Goal: Purchase product/service

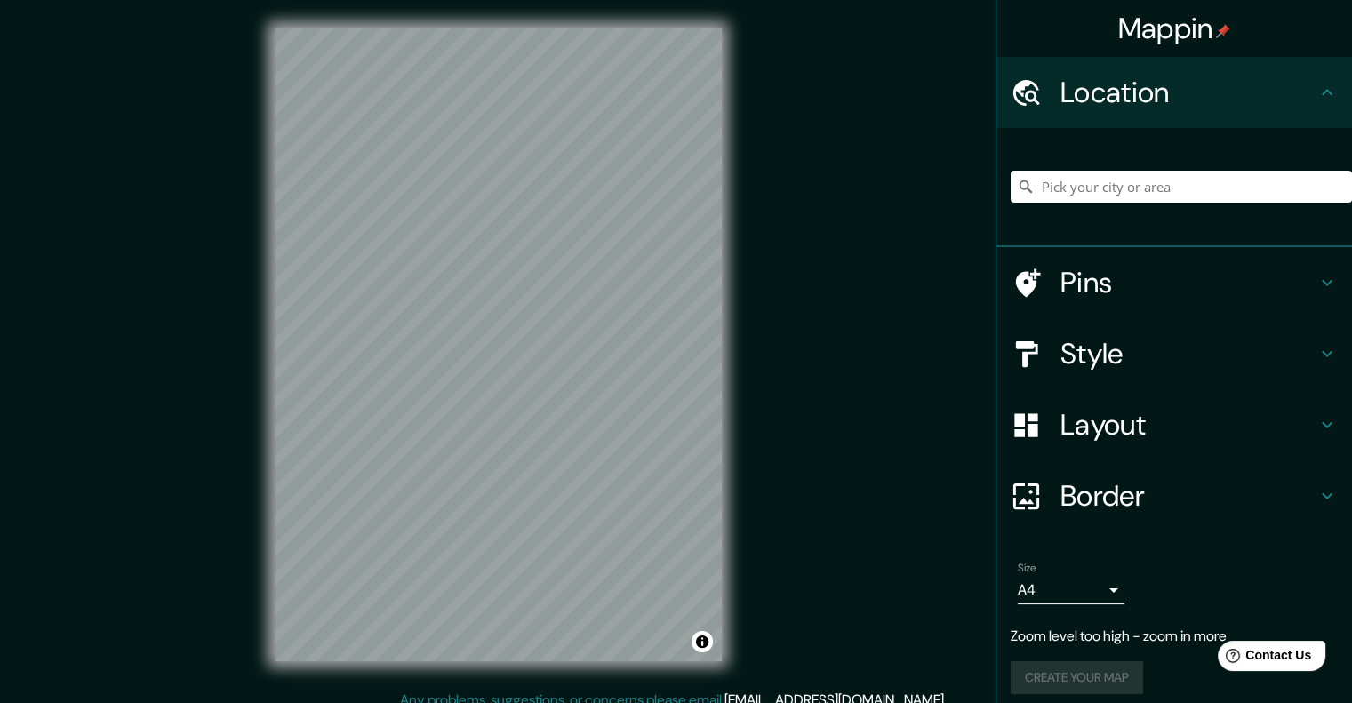
click at [974, 289] on div "Mappin Location Pins Style Layout Border Choose a border. Hint : you can make l…" at bounding box center [676, 359] width 1352 height 718
click at [1083, 348] on h4 "Style" at bounding box center [1188, 354] width 256 height 36
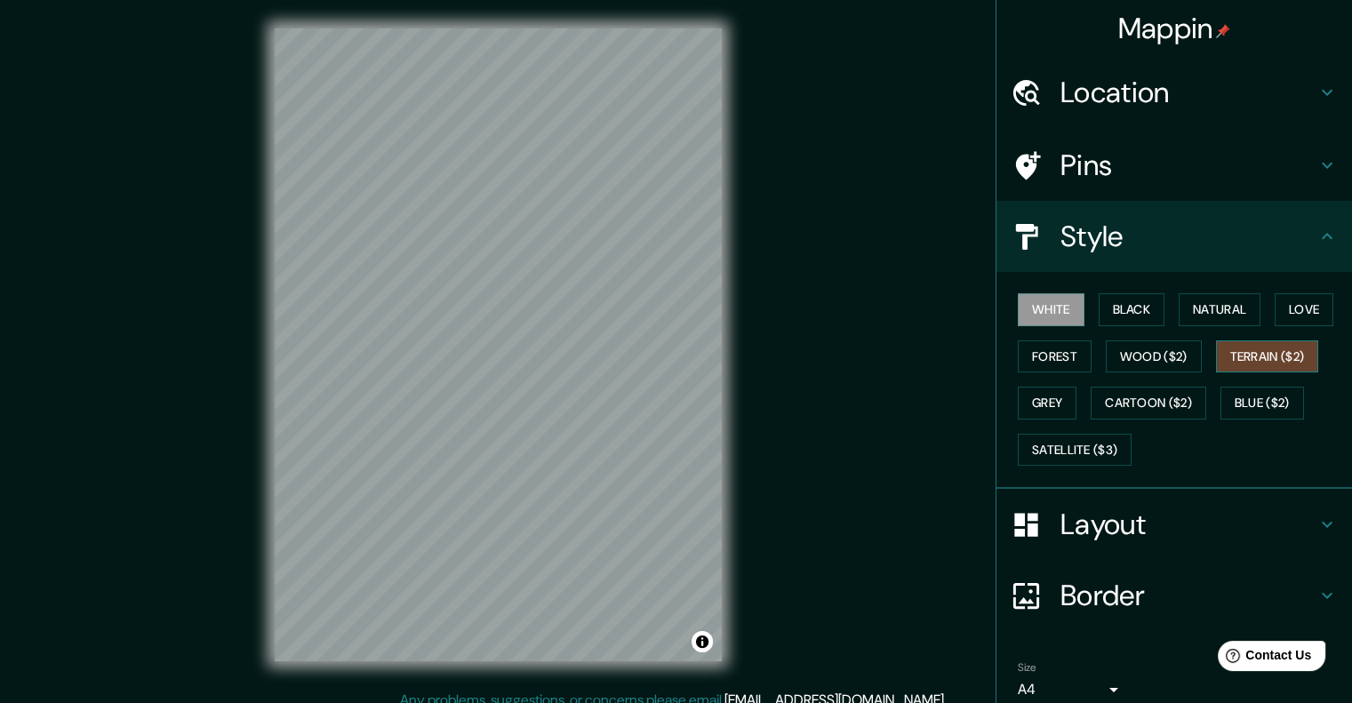
click at [1241, 355] on button "Terrain ($2)" at bounding box center [1267, 356] width 103 height 33
click at [1130, 400] on button "Cartoon ($2)" at bounding box center [1148, 403] width 116 height 33
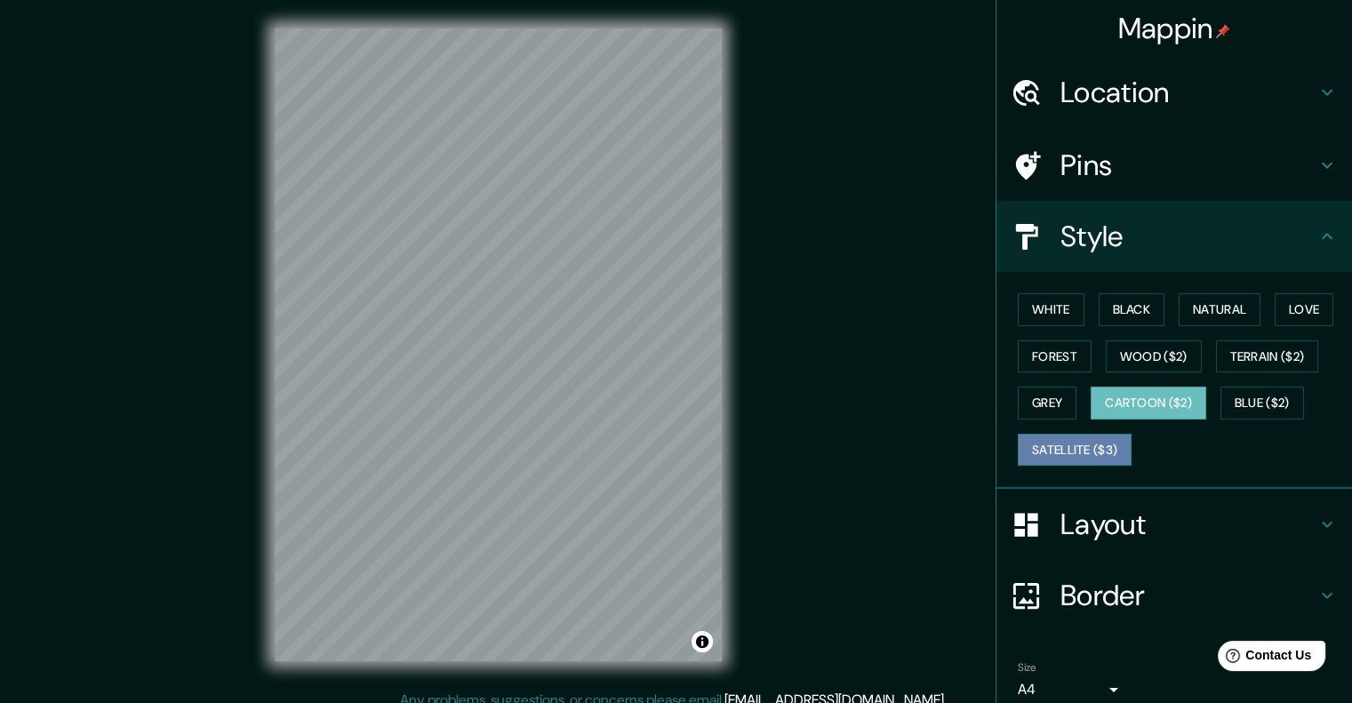
click at [1048, 449] on button "Satellite ($3)" at bounding box center [1075, 450] width 114 height 33
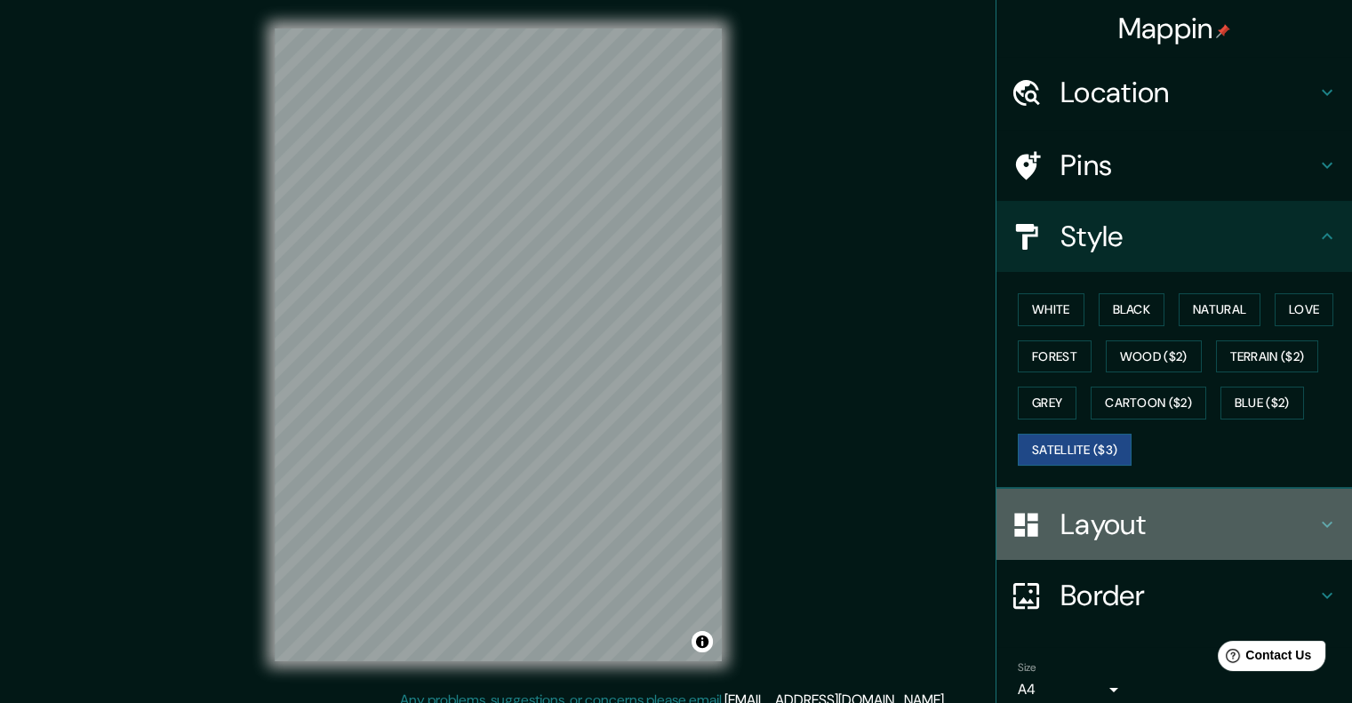
click at [1075, 534] on h4 "Layout" at bounding box center [1188, 525] width 256 height 36
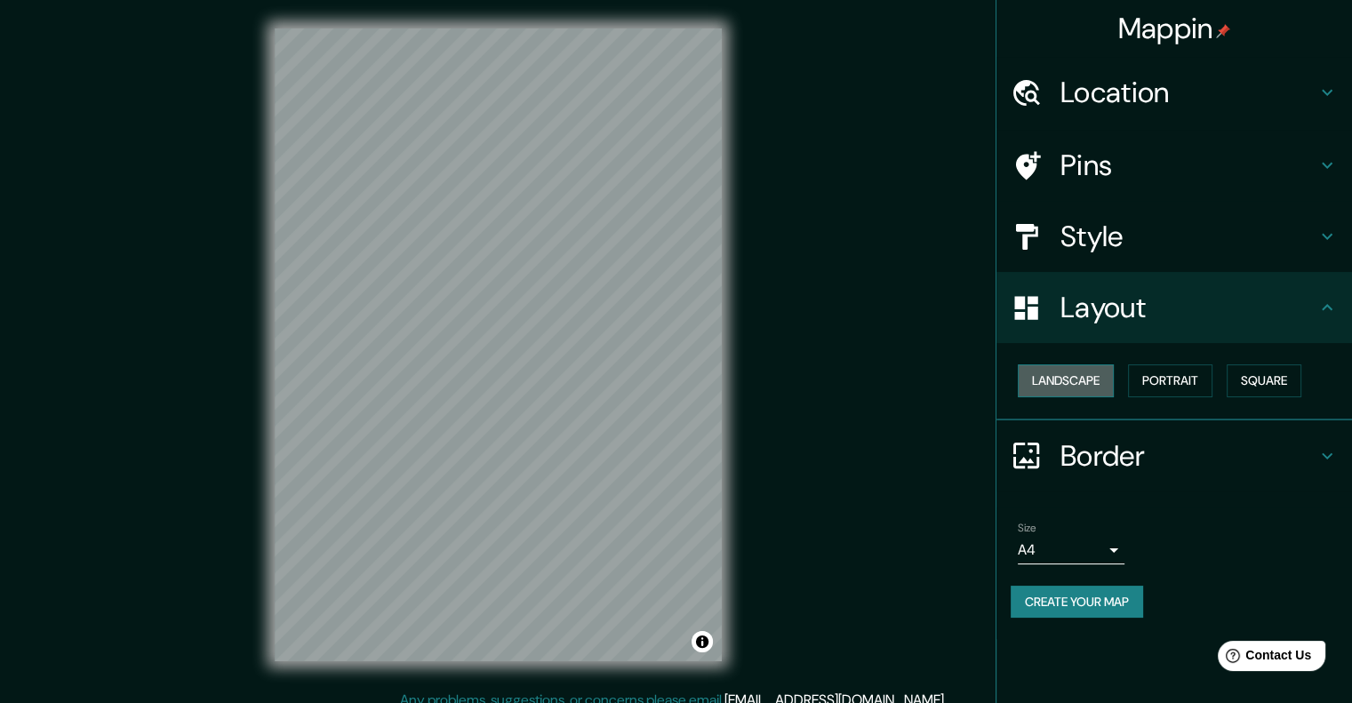
click at [1075, 381] on button "Landscape" at bounding box center [1066, 380] width 96 height 33
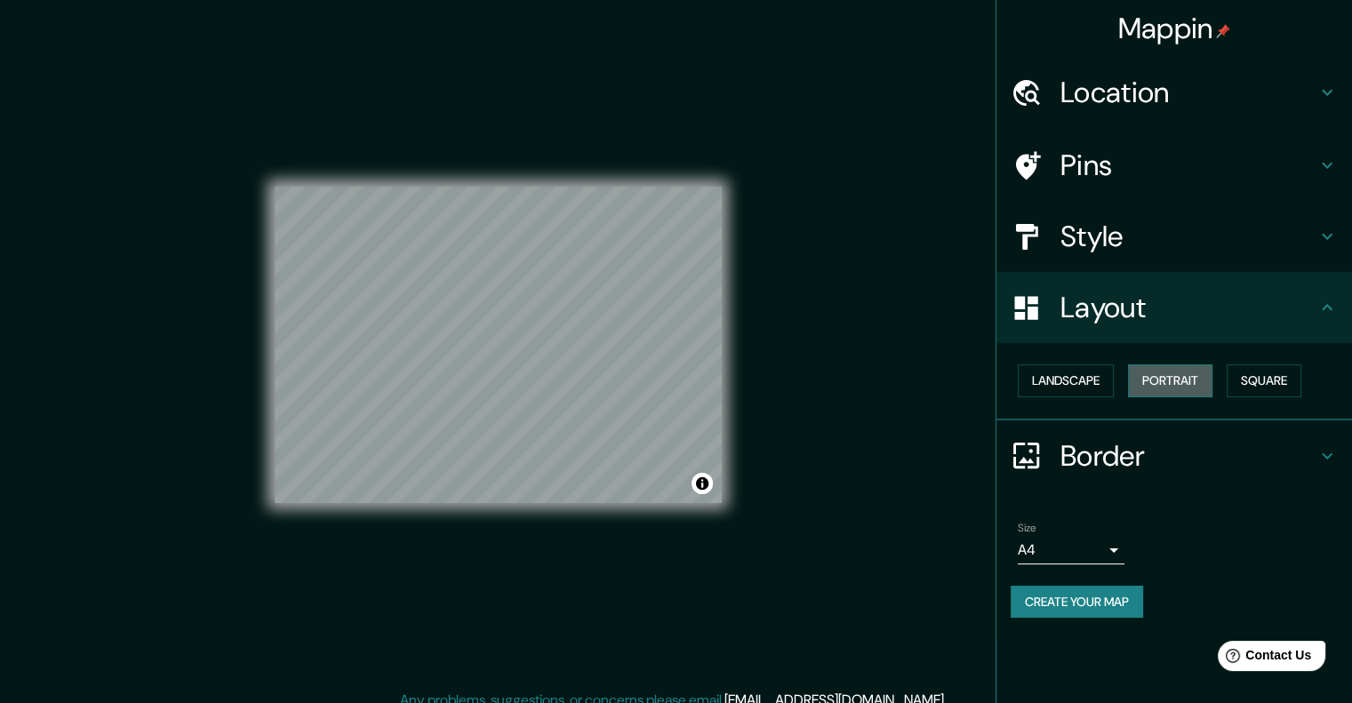
click at [1166, 380] on button "Portrait" at bounding box center [1170, 380] width 84 height 33
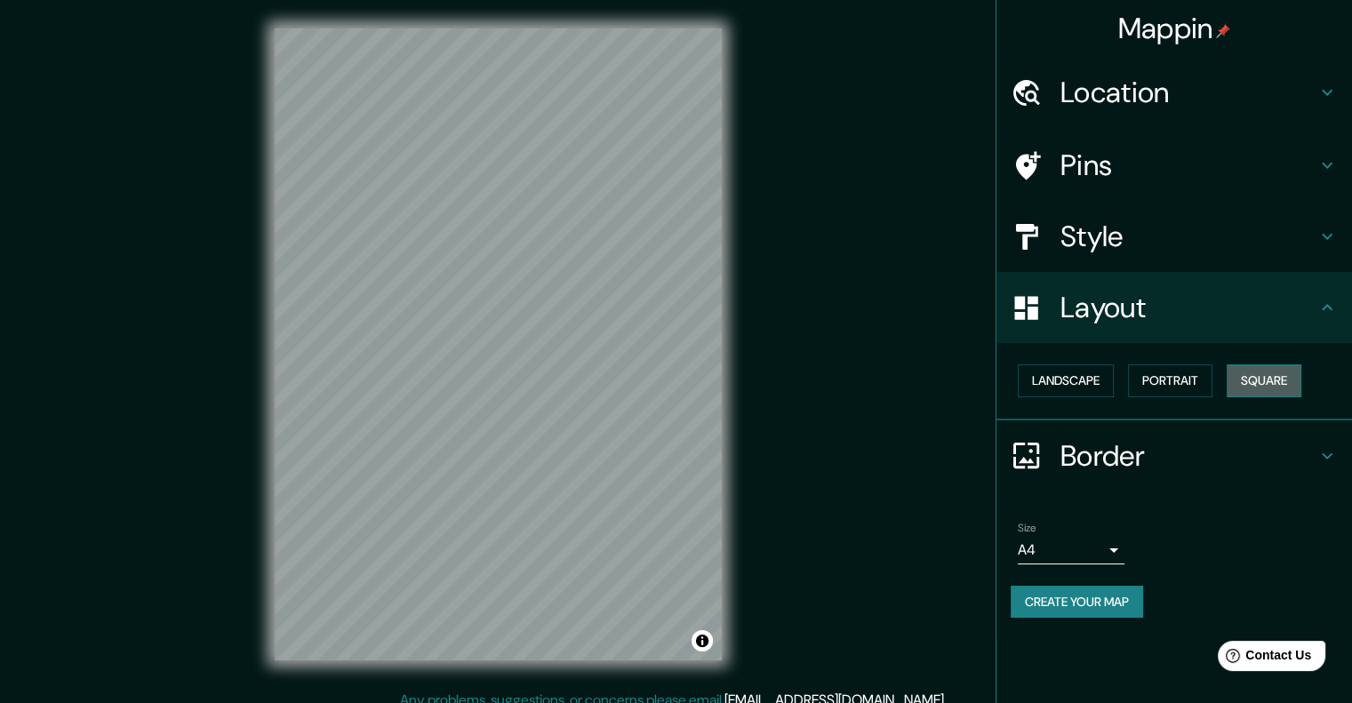
click at [1266, 379] on button "Square" at bounding box center [1263, 380] width 75 height 33
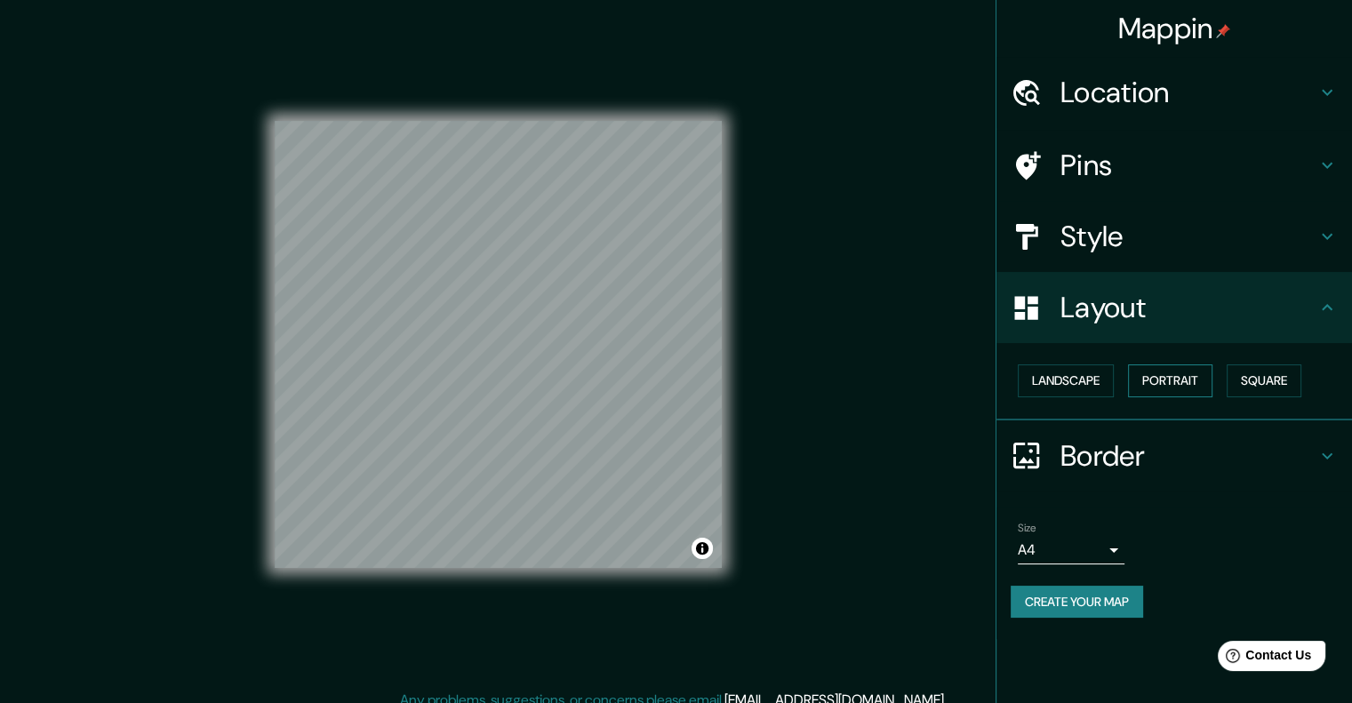
click at [1175, 382] on button "Portrait" at bounding box center [1170, 380] width 84 height 33
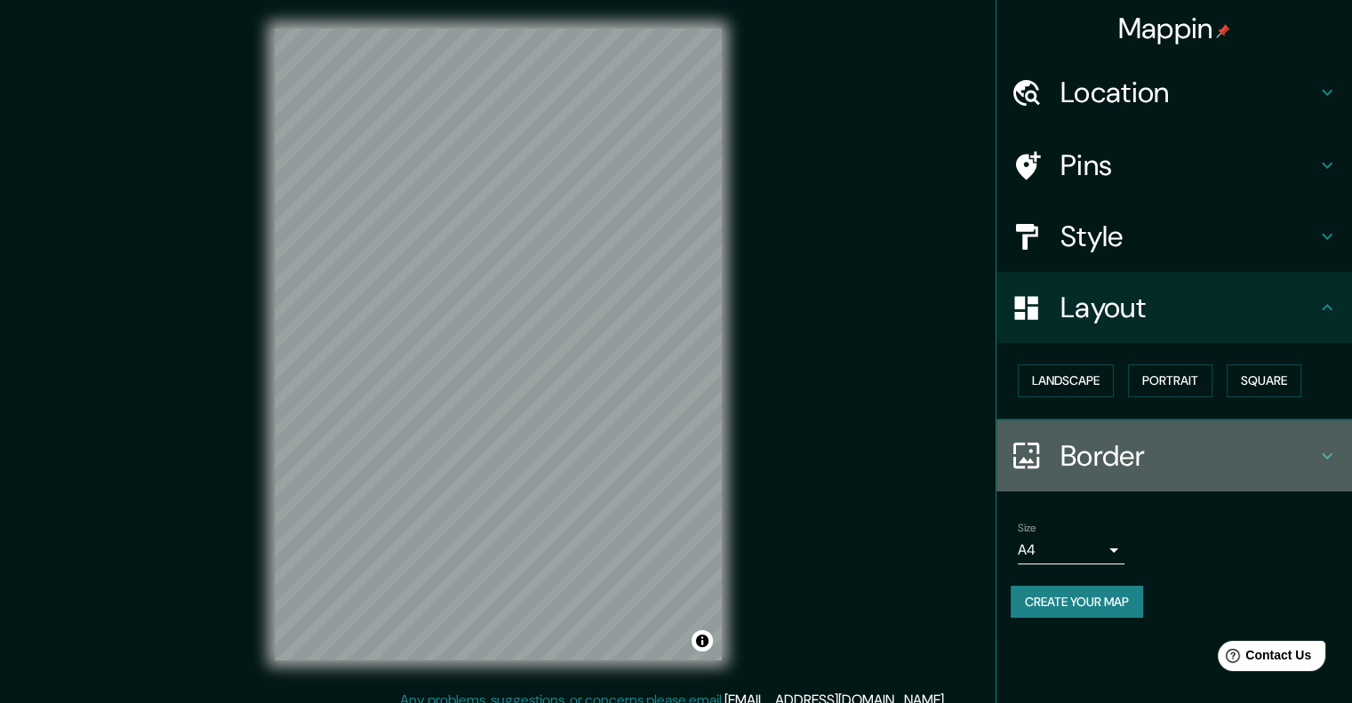
click at [1102, 460] on h4 "Border" at bounding box center [1188, 456] width 256 height 36
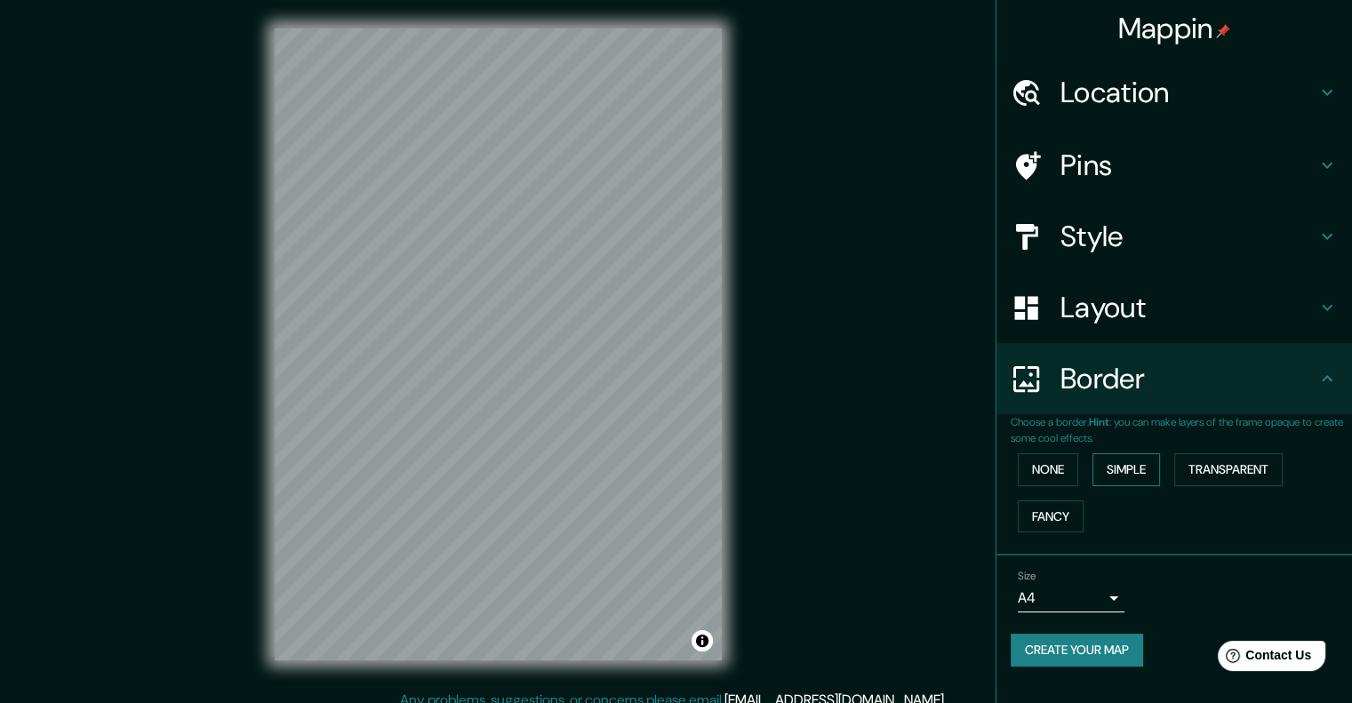
click at [1119, 465] on button "Simple" at bounding box center [1126, 469] width 68 height 33
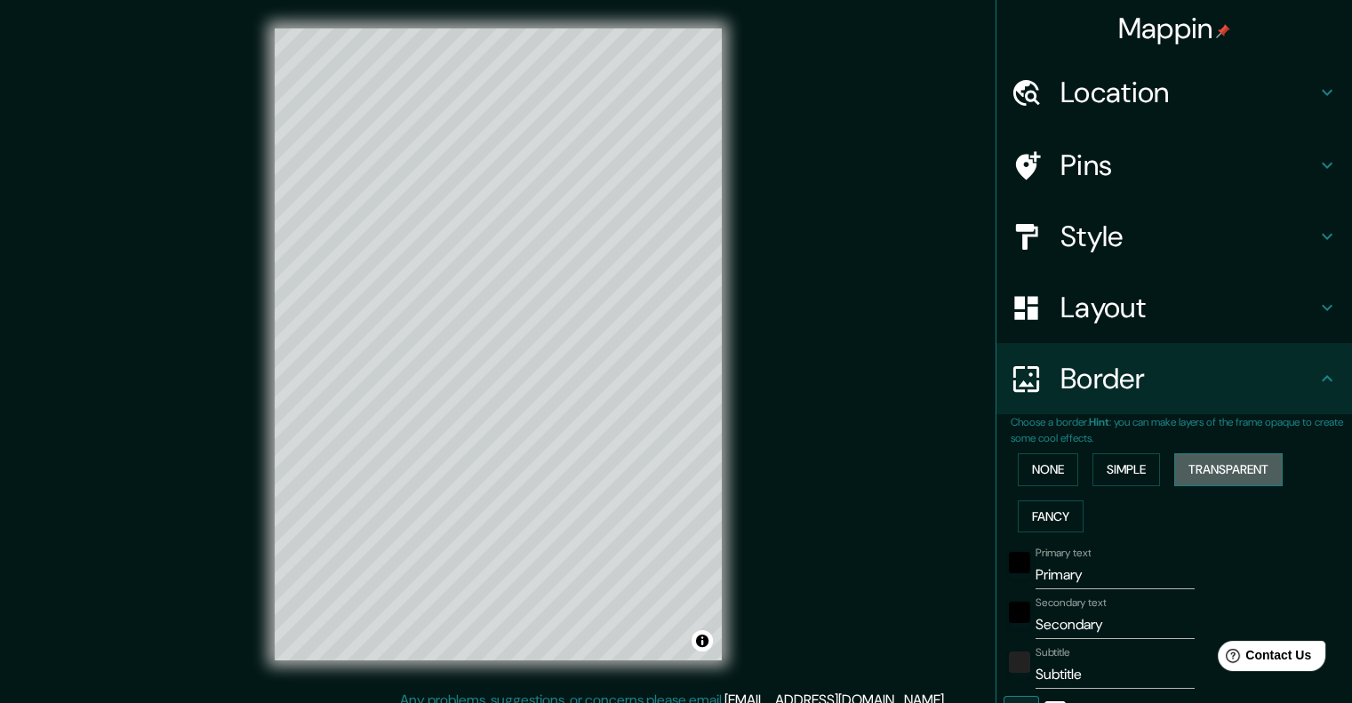
click at [1202, 472] on button "Transparent" at bounding box center [1228, 469] width 108 height 33
click at [1034, 520] on button "Fancy" at bounding box center [1051, 516] width 66 height 33
click at [1041, 472] on button "None" at bounding box center [1048, 469] width 60 height 33
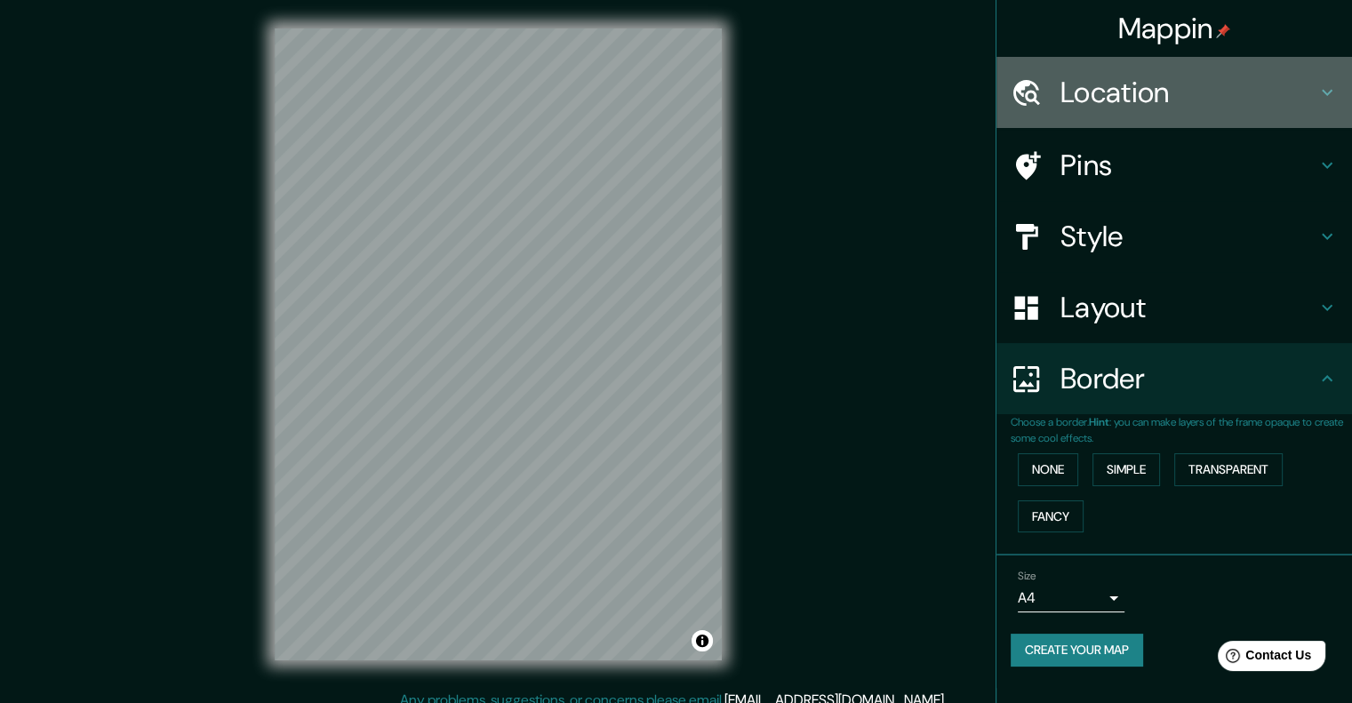
click at [1105, 102] on h4 "Location" at bounding box center [1188, 93] width 256 height 36
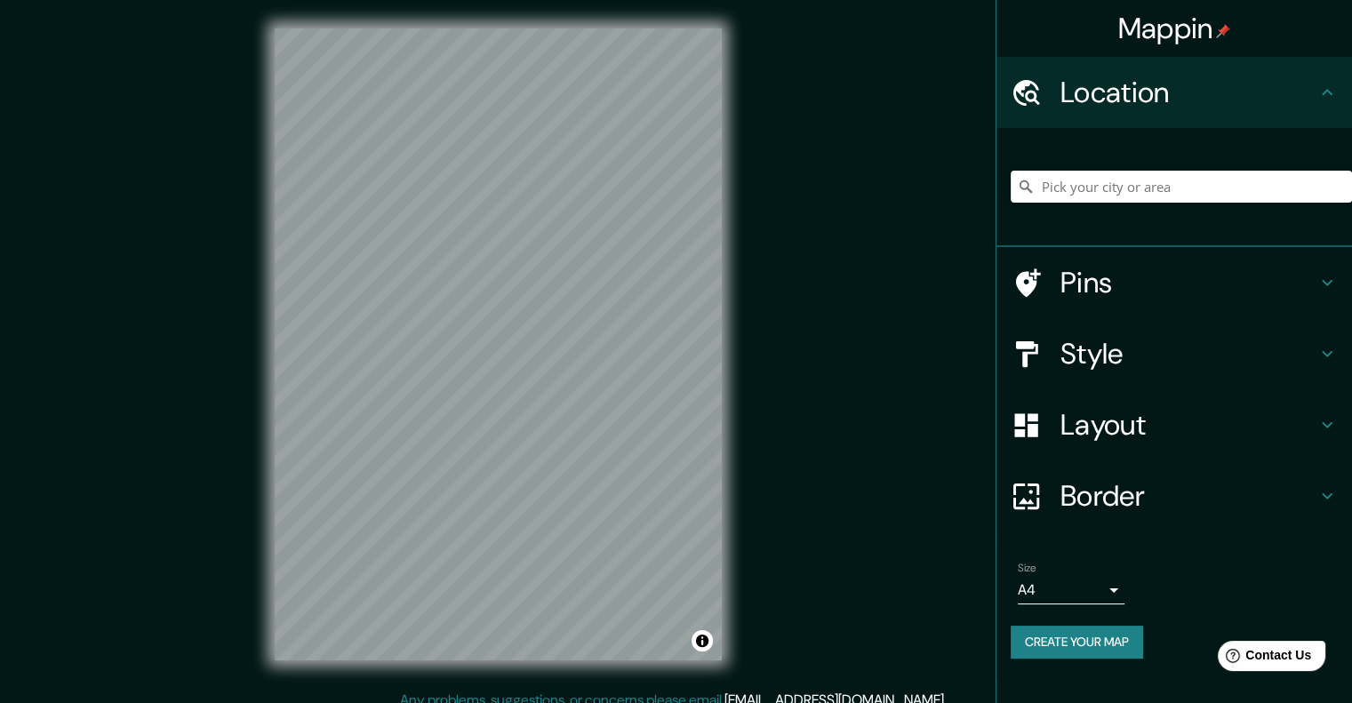
click at [1103, 279] on h4 "Pins" at bounding box center [1188, 283] width 256 height 36
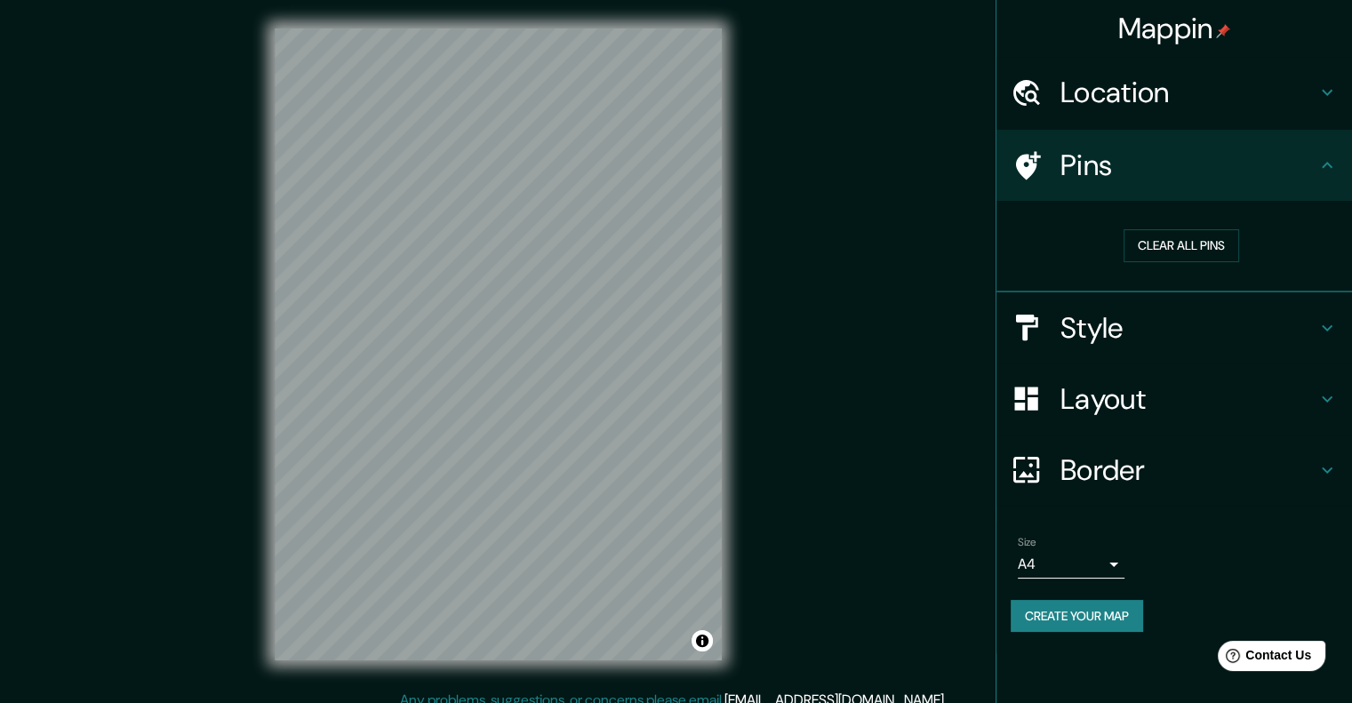
click at [1090, 331] on h4 "Style" at bounding box center [1188, 328] width 256 height 36
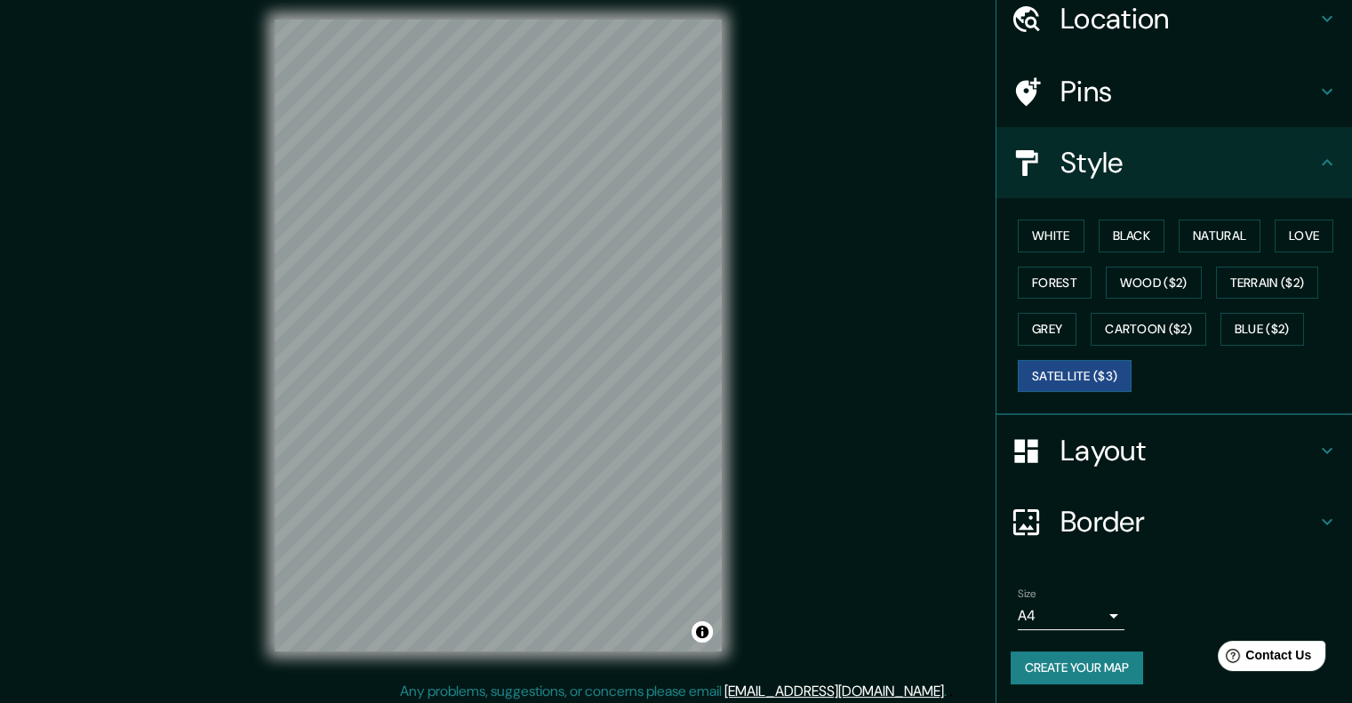
scroll to position [14, 0]
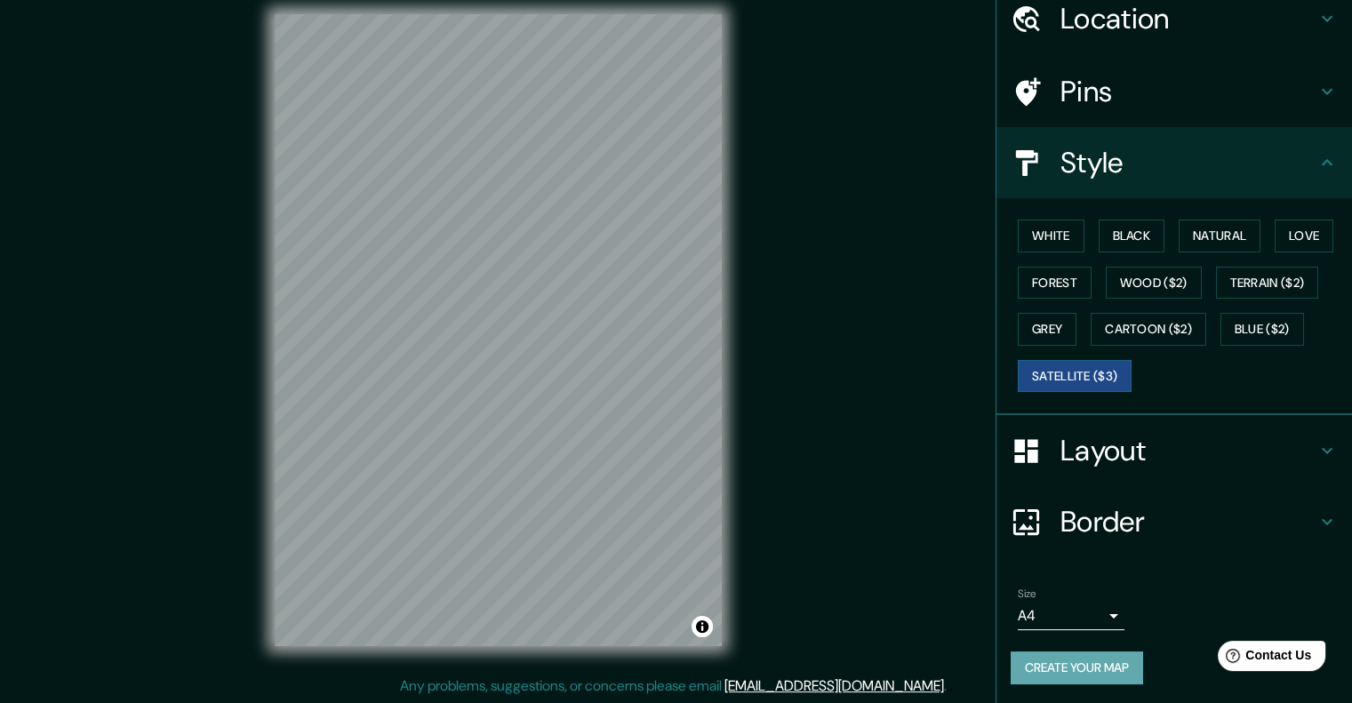
click at [1067, 666] on button "Create your map" at bounding box center [1076, 667] width 132 height 33
click at [885, 441] on div "Mappin Location Pins Style White Black Natural Love Forest Wood ($2) Terrain ($…" at bounding box center [676, 345] width 1352 height 718
drag, startPoint x: 890, startPoint y: 357, endPoint x: 920, endPoint y: 374, distance: 34.6
click at [920, 374] on div "Mappin Location Pins Style White Black Natural Love Forest Wood ($2) Terrain ($…" at bounding box center [676, 345] width 1352 height 718
